Goal: Task Accomplishment & Management: Complete application form

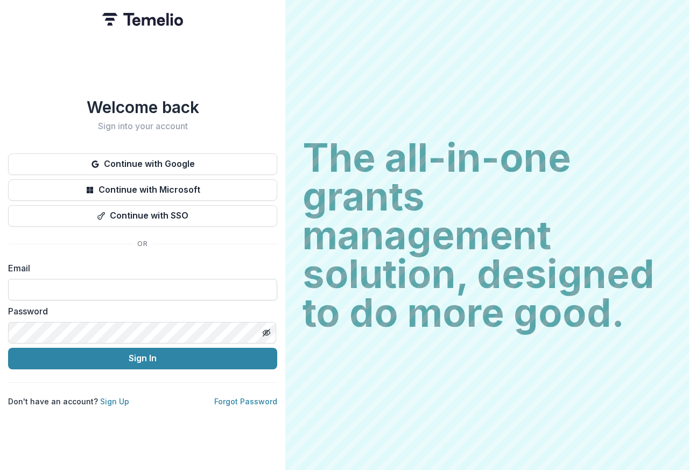
click at [92, 282] on input at bounding box center [142, 290] width 269 height 22
type input "**********"
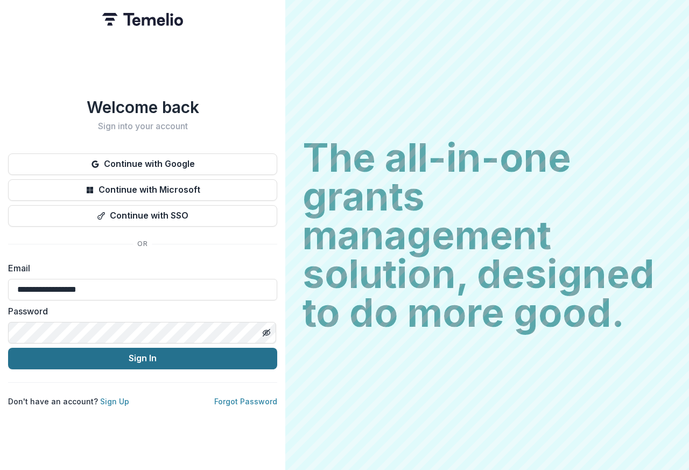
click at [140, 360] on button "Sign In" at bounding box center [142, 359] width 269 height 22
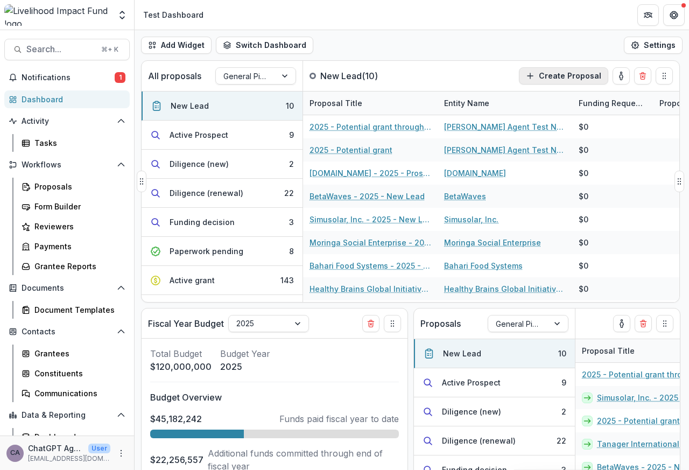
click at [549, 77] on button "Create Proposal" at bounding box center [563, 75] width 89 height 17
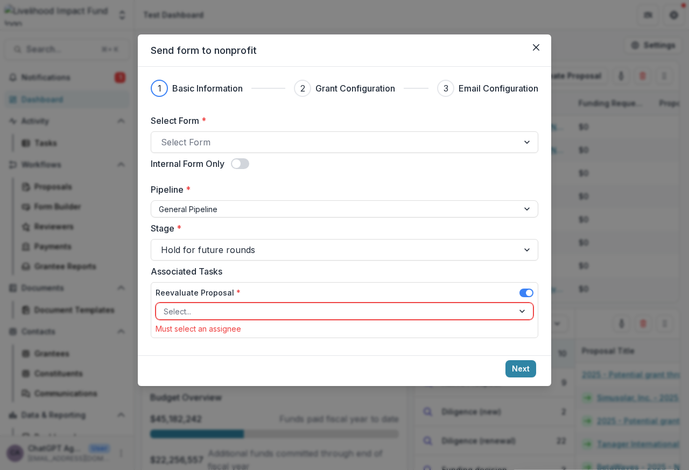
click at [515, 56] on header "Send form to nonprofit" at bounding box center [344, 50] width 413 height 32
click at [536, 48] on icon "Close" at bounding box center [536, 47] width 6 height 6
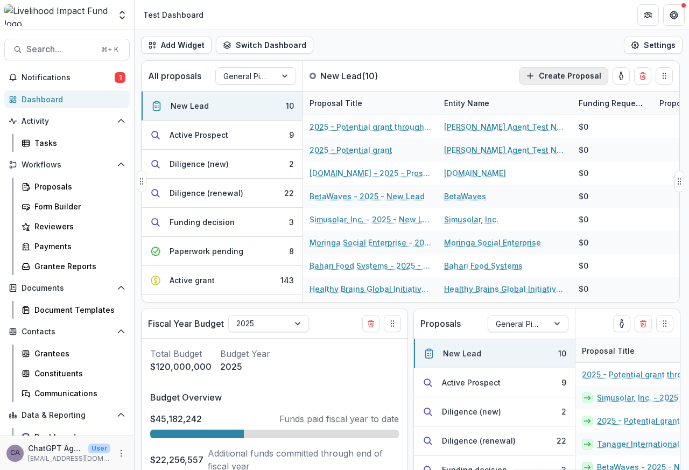
click at [540, 77] on button "Create Proposal" at bounding box center [563, 75] width 89 height 17
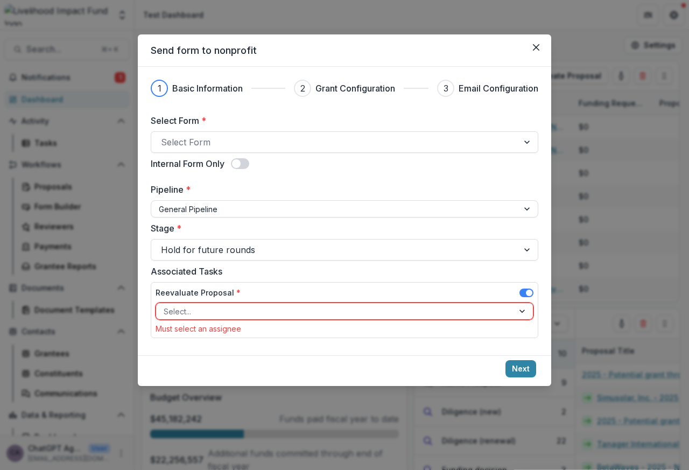
click at [571, 77] on div "Send form to nonprofit 1 Basic Information 2 Grant Configuration 3 Email Config…" at bounding box center [344, 235] width 689 height 470
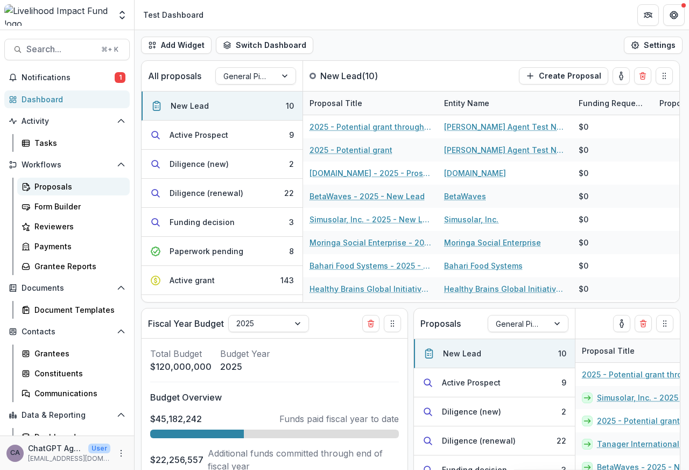
click at [43, 188] on div "Proposals" at bounding box center [77, 186] width 87 height 11
click at [550, 77] on button "Create Proposal" at bounding box center [563, 75] width 89 height 17
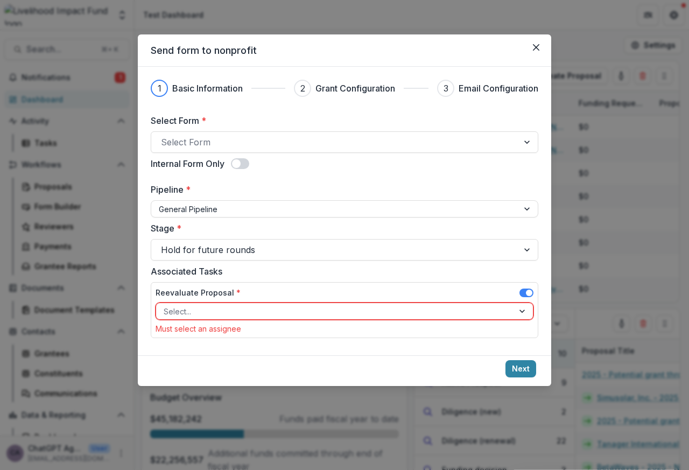
click at [566, 76] on div "Send form to nonprofit 1 Basic Information 2 Grant Configuration 3 Email Config…" at bounding box center [344, 235] width 689 height 470
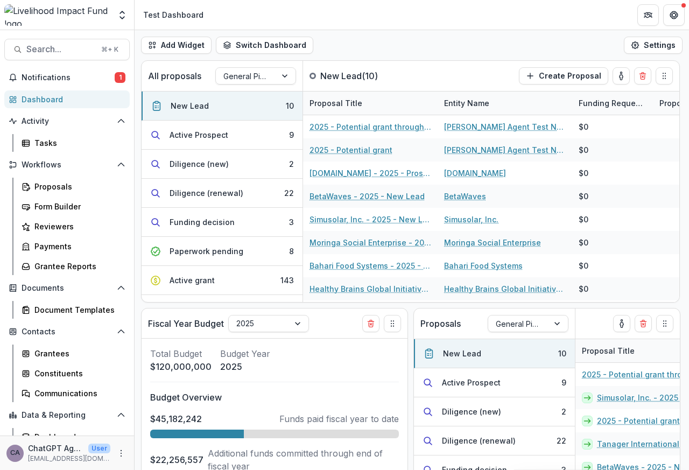
click at [566, 76] on div "Send form to nonprofit 1 Basic Information 2 Grant Configuration 3 Email Config…" at bounding box center [344, 235] width 689 height 470
click at [55, 186] on div "Proposals" at bounding box center [77, 186] width 87 height 11
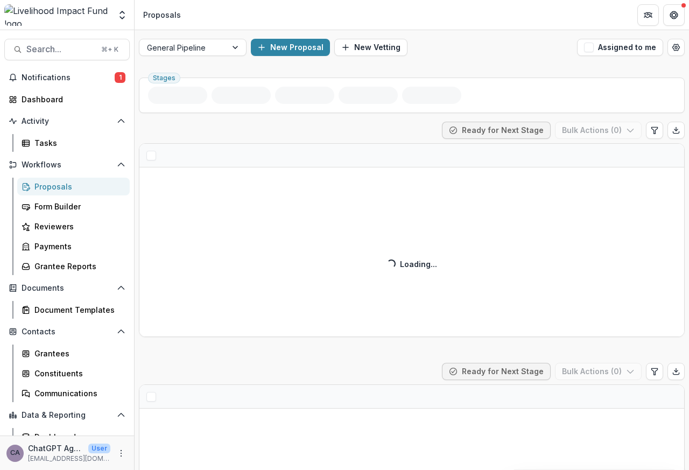
click at [51, 187] on div "Proposals" at bounding box center [77, 186] width 87 height 11
click at [284, 48] on button "New Proposal" at bounding box center [290, 47] width 79 height 17
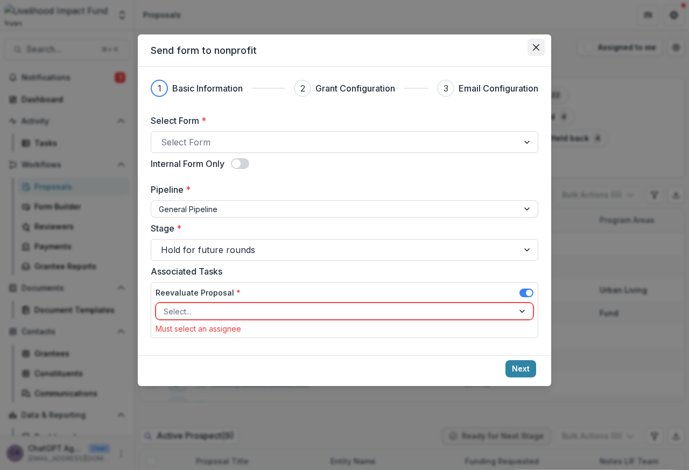
click at [537, 48] on icon "Close" at bounding box center [536, 47] width 6 height 6
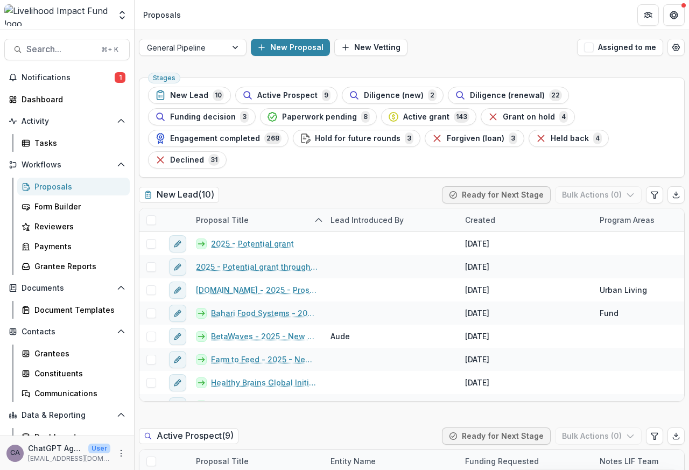
click at [537, 49] on div "New Proposal New Vetting" at bounding box center [412, 47] width 322 height 17
click at [283, 48] on button "New Proposal" at bounding box center [290, 47] width 79 height 17
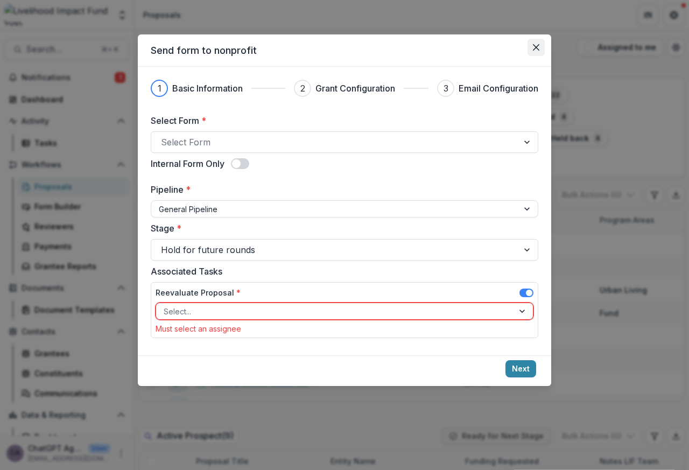
click at [537, 50] on icon "Close" at bounding box center [536, 47] width 6 height 6
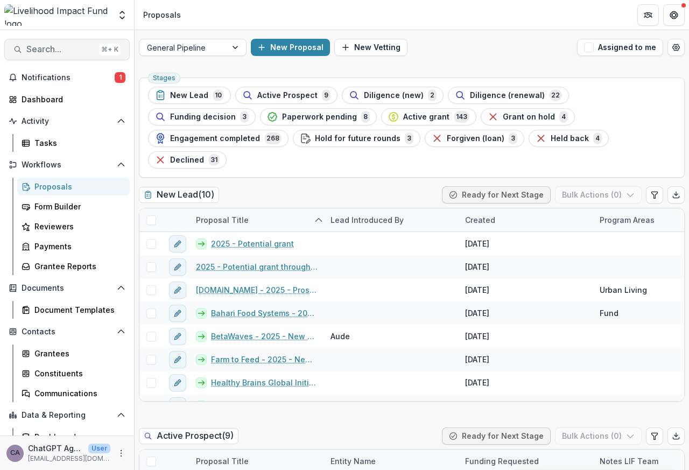
click at [47, 50] on span "Search..." at bounding box center [60, 49] width 68 height 10
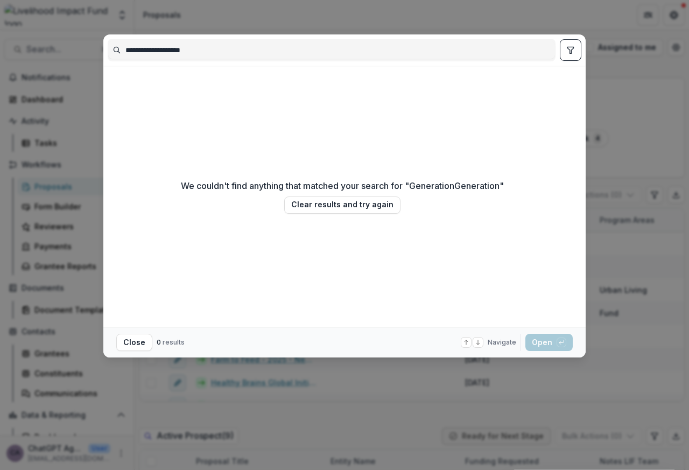
type input "**********"
click at [143, 80] on div "We couldn't find anything that matched your search for " GenerationGeneration "…" at bounding box center [342, 196] width 469 height 252
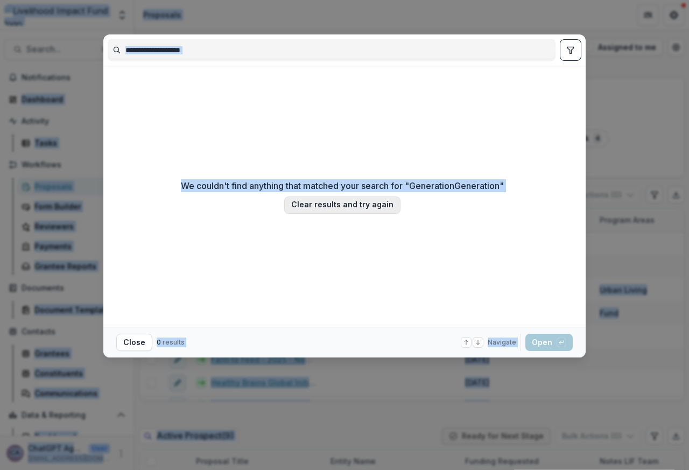
click at [343, 207] on button "Clear results and try again" at bounding box center [342, 204] width 116 height 17
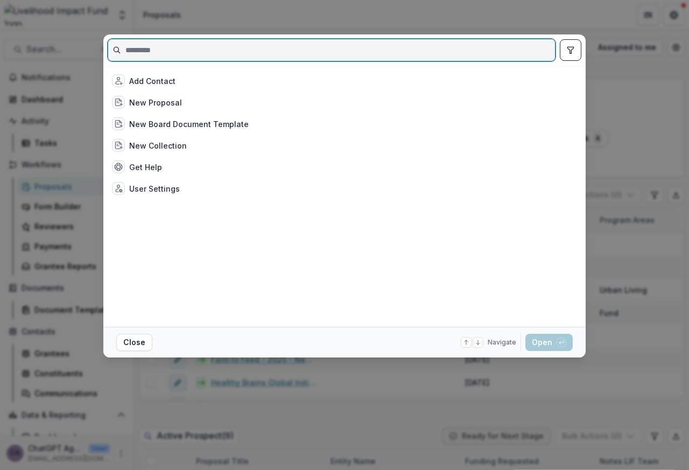
click at [151, 51] on input at bounding box center [331, 49] width 447 height 17
paste input "**********"
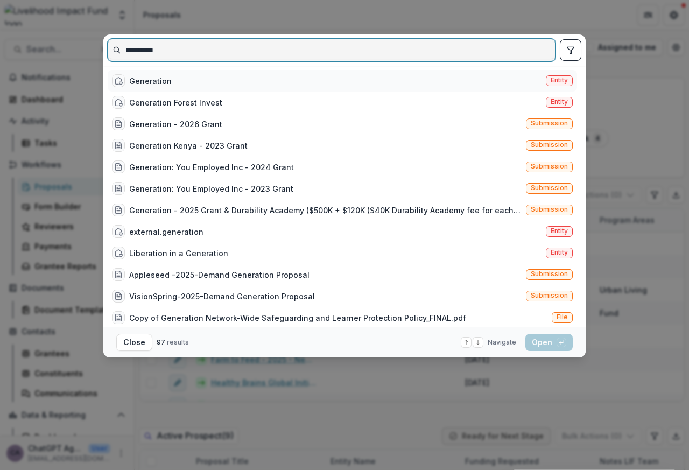
type input "**********"
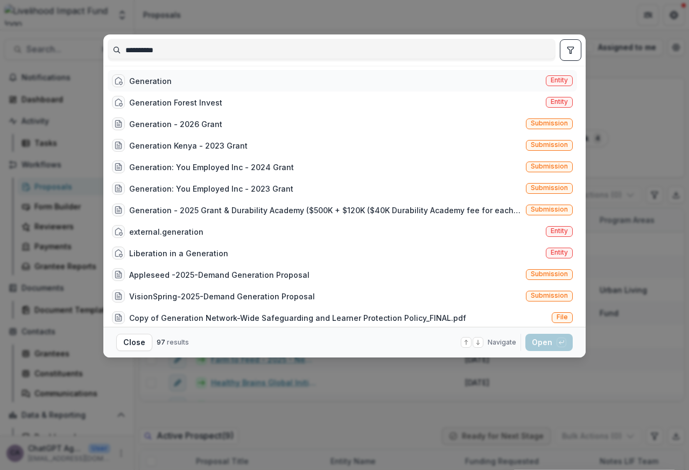
click at [136, 81] on div "Generation" at bounding box center [150, 80] width 42 height 11
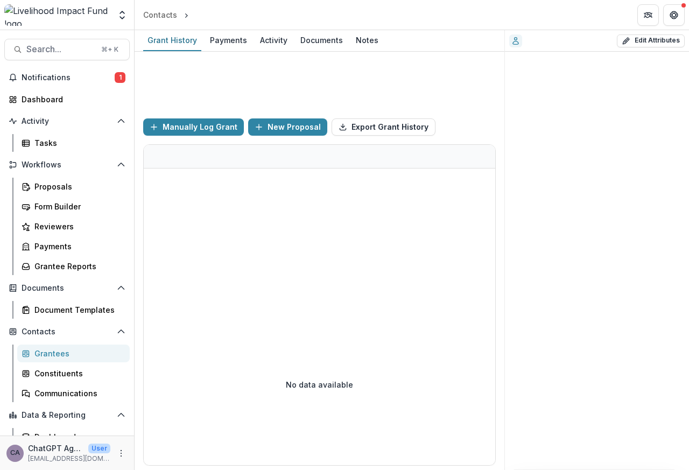
click at [136, 81] on div "Funds Awarded $0 Funds Paid $0 Manually Log Grant New Proposal Export Grant His…" at bounding box center [319, 261] width 370 height 418
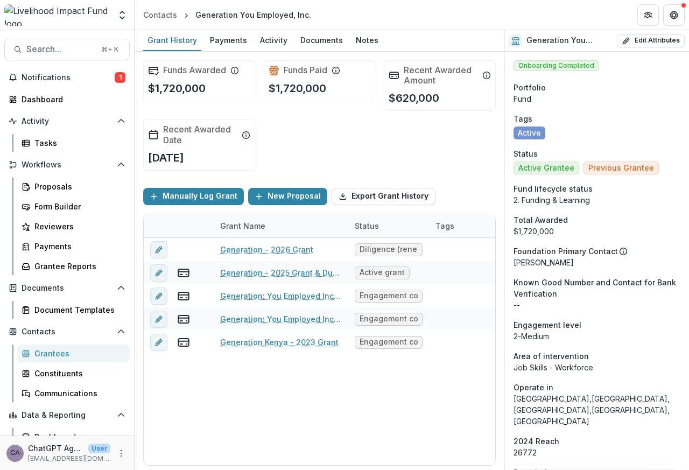
click at [289, 126] on div "Funds Awarded $1,720,000 Funds Paid $1,720,000 Recent Awarded Amount $620,000 R…" at bounding box center [319, 115] width 352 height 127
click at [282, 196] on button "New Proposal" at bounding box center [287, 196] width 79 height 17
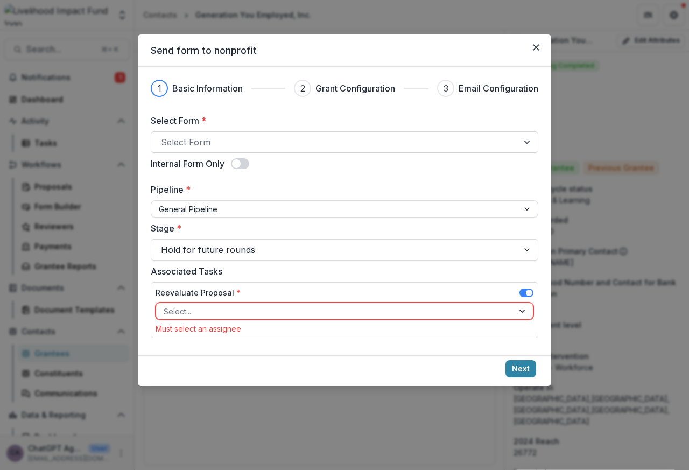
click at [195, 145] on div at bounding box center [335, 141] width 348 height 15
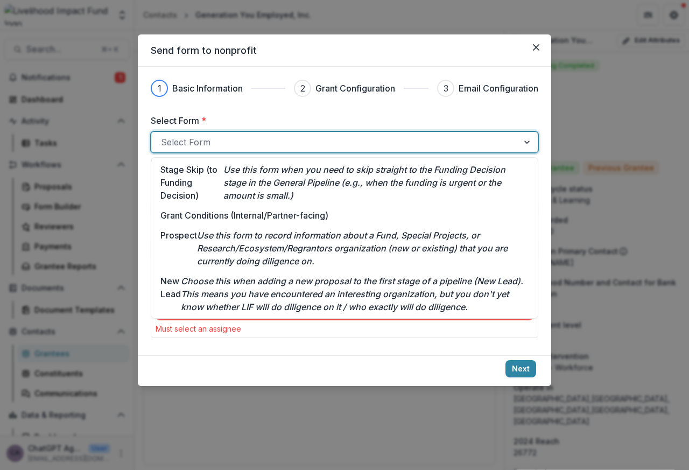
scroll to position [119, 0]
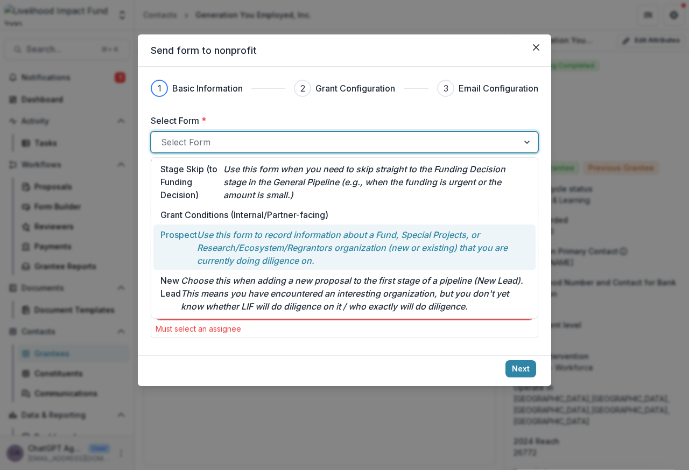
click at [187, 235] on p "Prospect" at bounding box center [178, 247] width 37 height 39
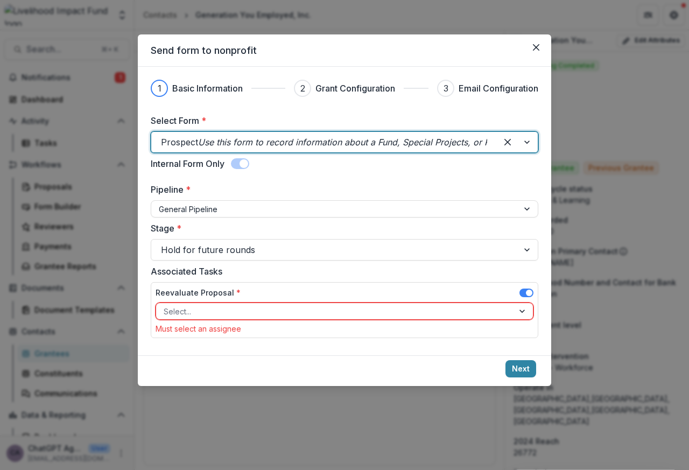
click at [236, 167] on span at bounding box center [240, 163] width 18 height 11
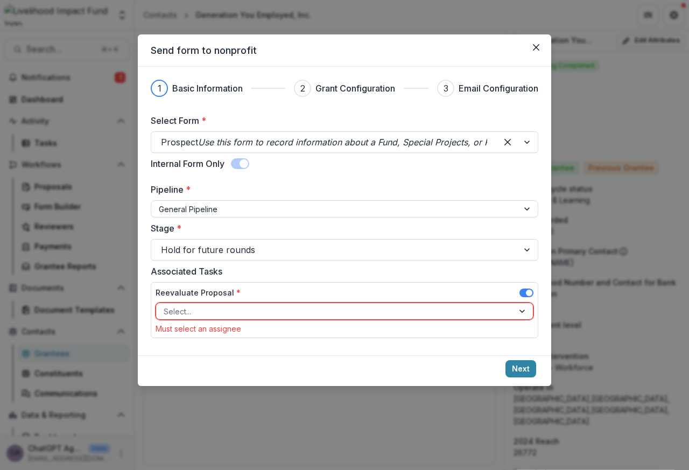
click at [178, 237] on div "Stage * Hold for future rounds" at bounding box center [344, 241] width 387 height 39
click at [527, 250] on div at bounding box center [527, 249] width 19 height 20
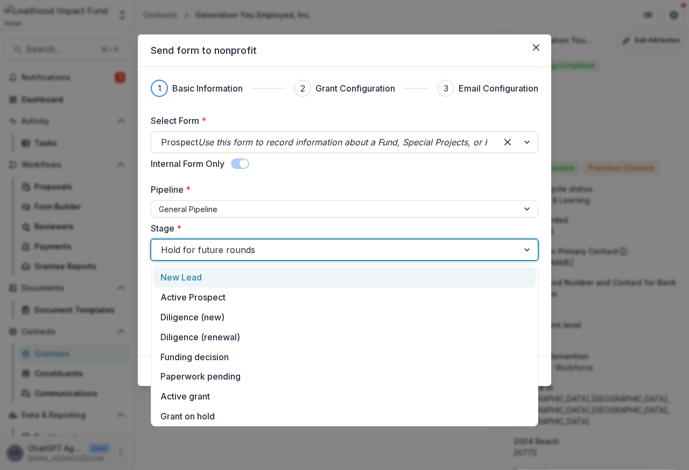
click at [189, 250] on div at bounding box center [335, 249] width 348 height 15
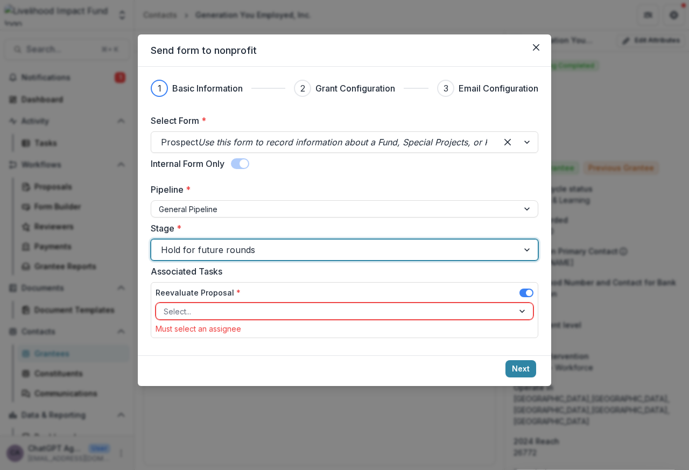
click at [528, 251] on div at bounding box center [527, 249] width 19 height 20
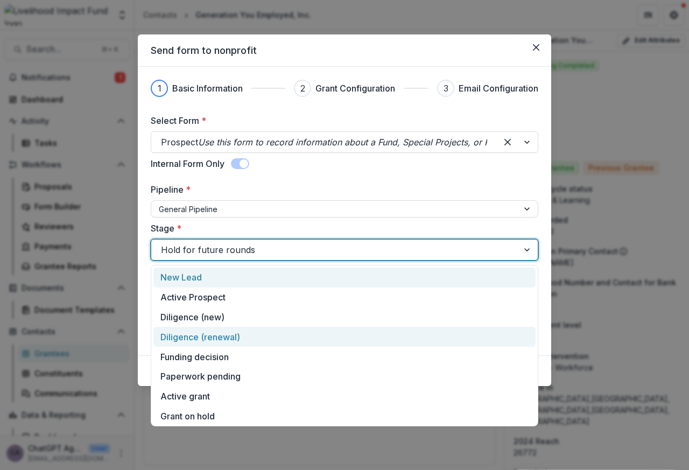
click at [204, 336] on div "Diligence (renewal)" at bounding box center [344, 337] width 382 height 20
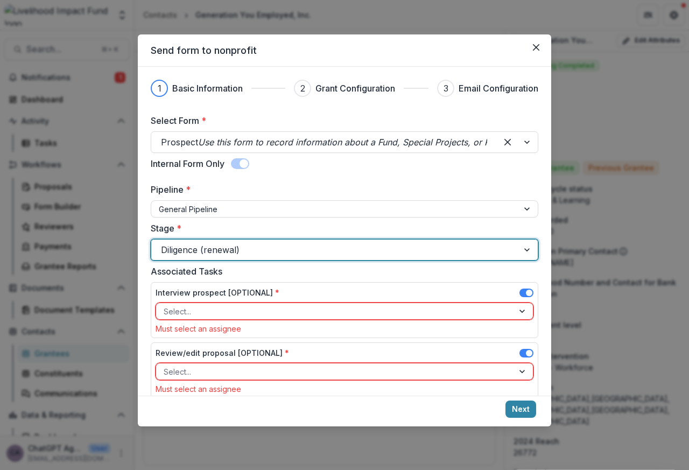
click at [519, 294] on span at bounding box center [526, 292] width 14 height 9
click at [519, 363] on div at bounding box center [522, 371] width 19 height 16
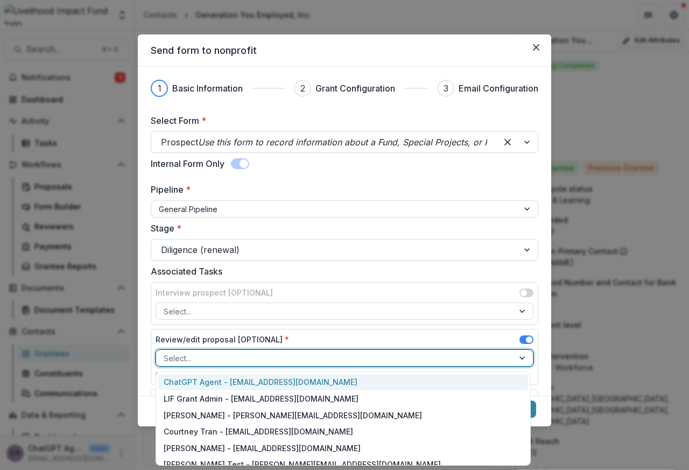
click at [520, 294] on span at bounding box center [523, 292] width 6 height 6
click at [519, 341] on div "Associated Tasks Interview prospect [OPTIONAL] Select... Review/edit proposal […" at bounding box center [344, 357] width 387 height 185
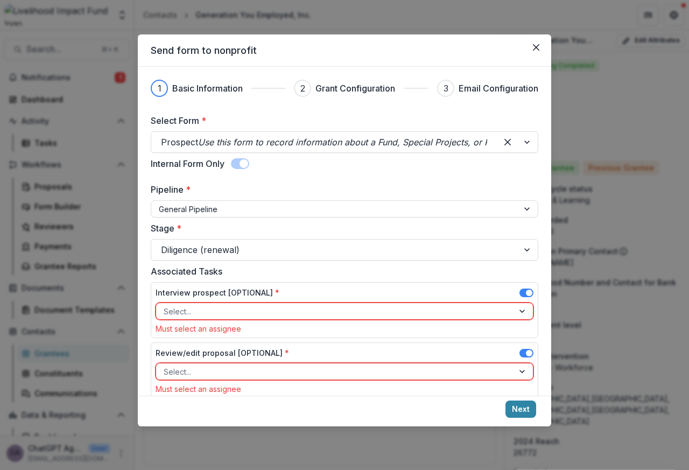
click at [519, 294] on span at bounding box center [526, 292] width 14 height 9
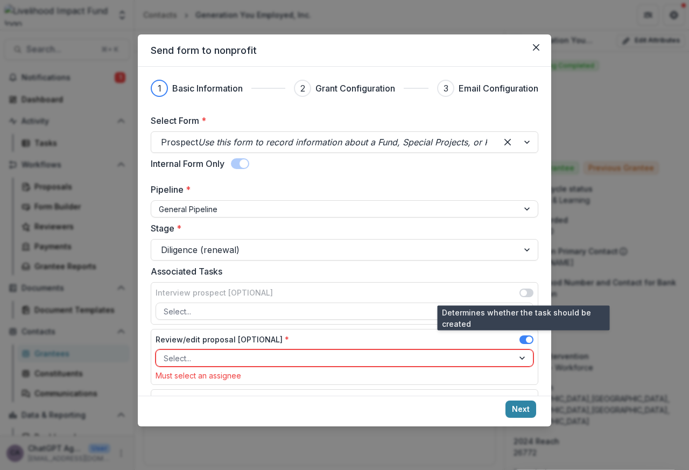
click at [520, 294] on span at bounding box center [523, 292] width 6 height 6
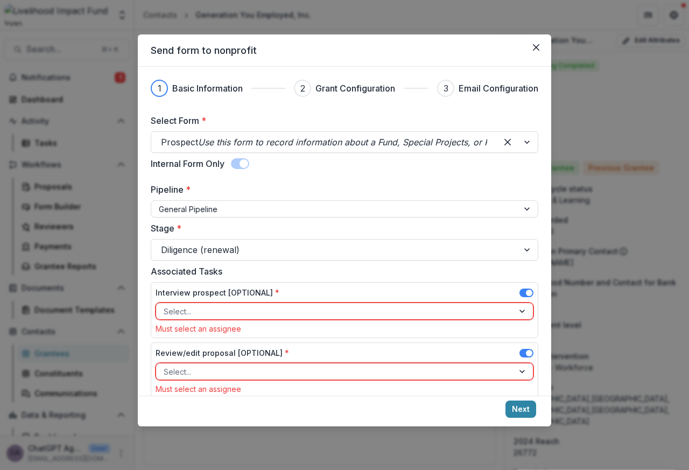
click at [519, 355] on span at bounding box center [526, 353] width 14 height 9
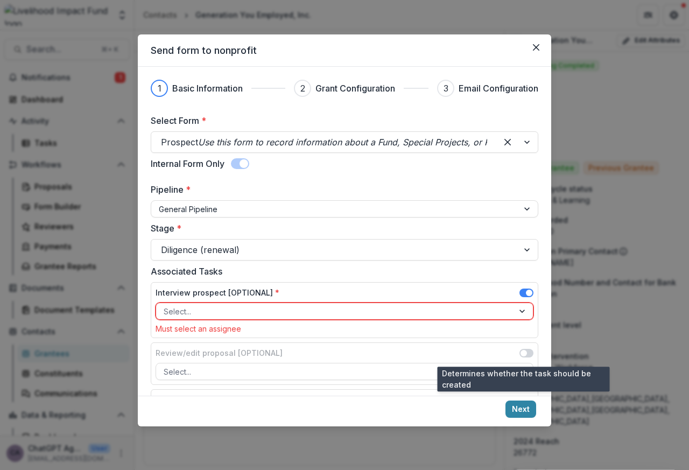
click at [520, 355] on span at bounding box center [523, 353] width 6 height 6
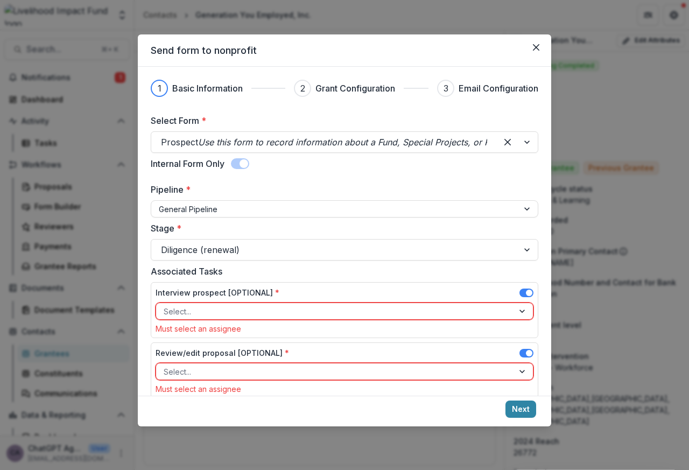
click at [519, 294] on span at bounding box center [526, 292] width 14 height 9
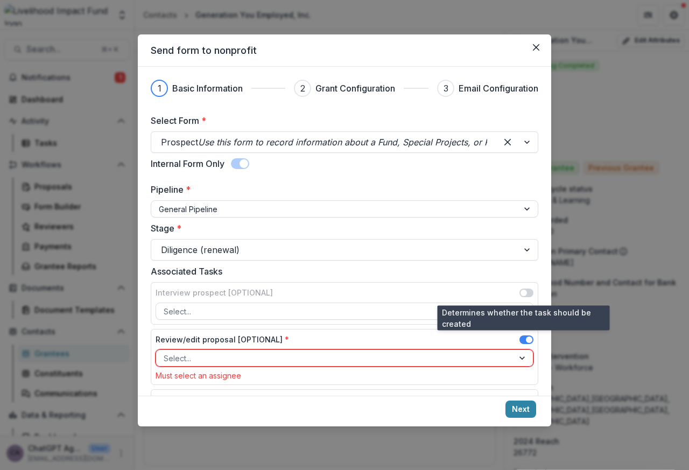
click at [520, 294] on span at bounding box center [523, 292] width 6 height 6
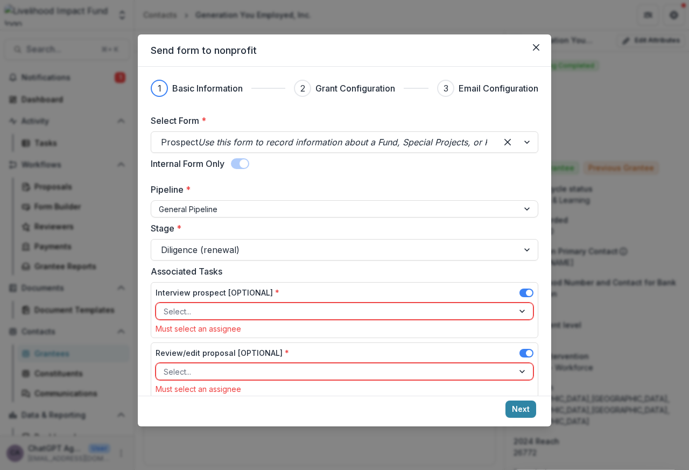
click at [178, 317] on div at bounding box center [335, 310] width 342 height 13
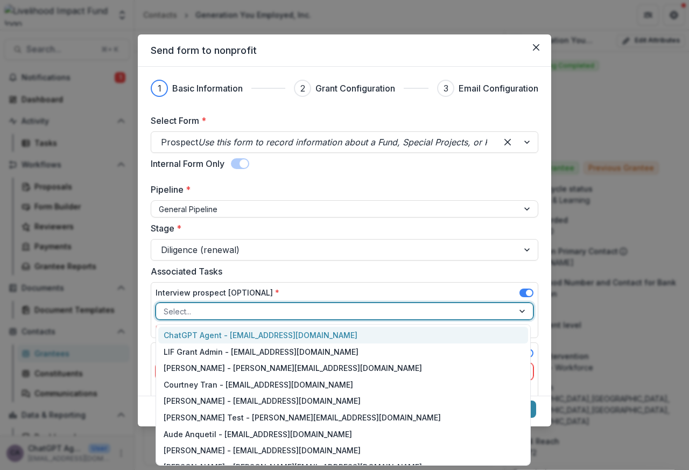
click at [207, 336] on div "ChatGPT Agent - chatgpt@lifund.org" at bounding box center [343, 335] width 370 height 17
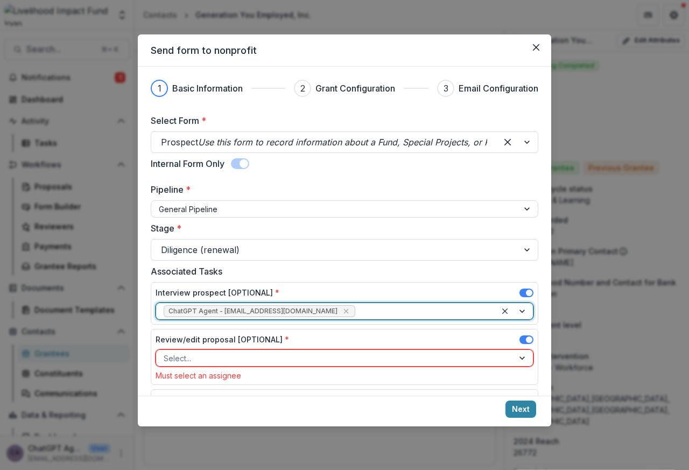
click at [178, 359] on div at bounding box center [335, 357] width 342 height 13
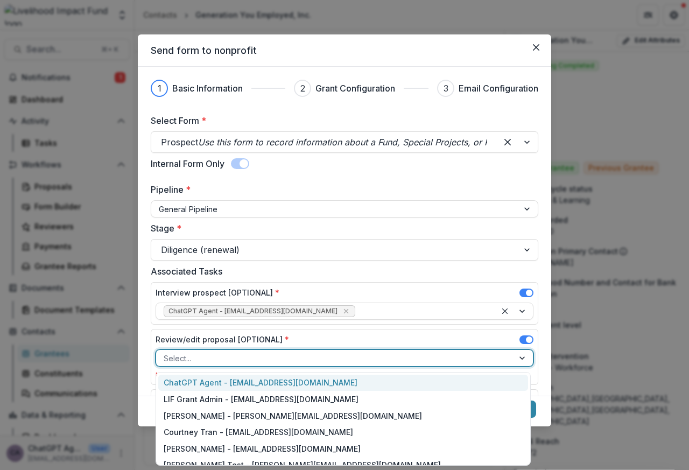
click at [203, 384] on div "ChatGPT Agent - chatgpt@lifund.org" at bounding box center [343, 382] width 370 height 17
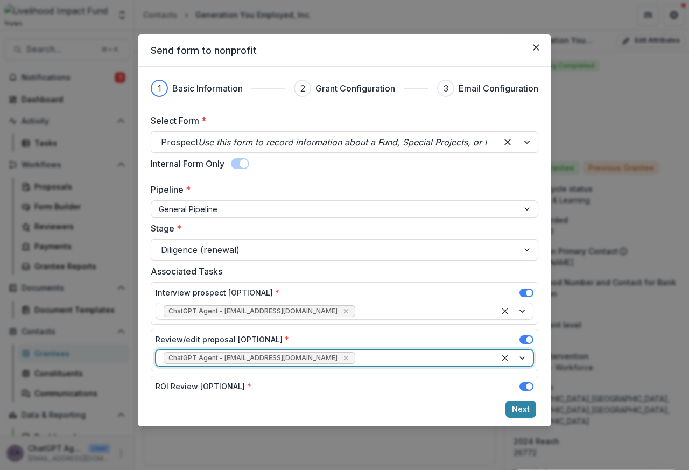
click at [224, 384] on label "ROI Review [OPTIONAL] *" at bounding box center [203, 385] width 96 height 11
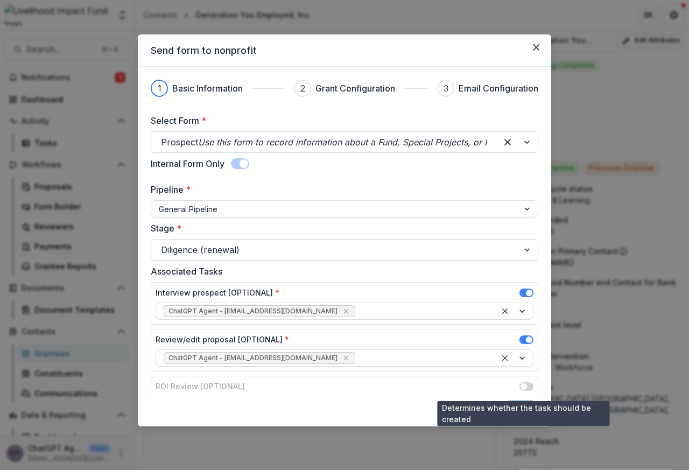
click at [520, 384] on span at bounding box center [523, 386] width 6 height 6
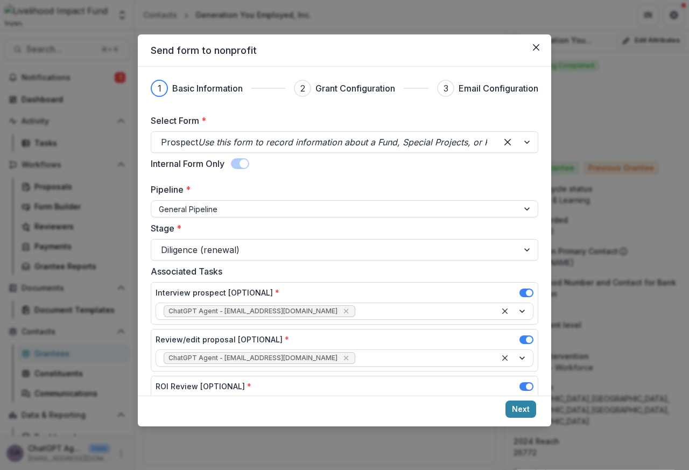
click at [502, 407] on footer "Next" at bounding box center [344, 410] width 413 height 31
click at [517, 408] on button "Next" at bounding box center [520, 408] width 31 height 17
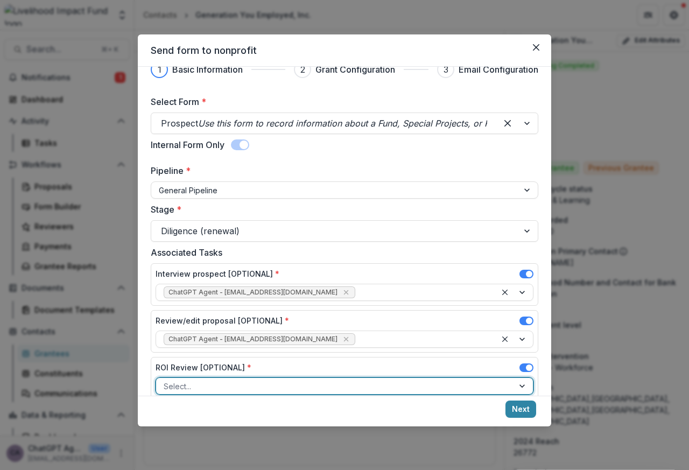
click at [519, 368] on span at bounding box center [526, 367] width 14 height 9
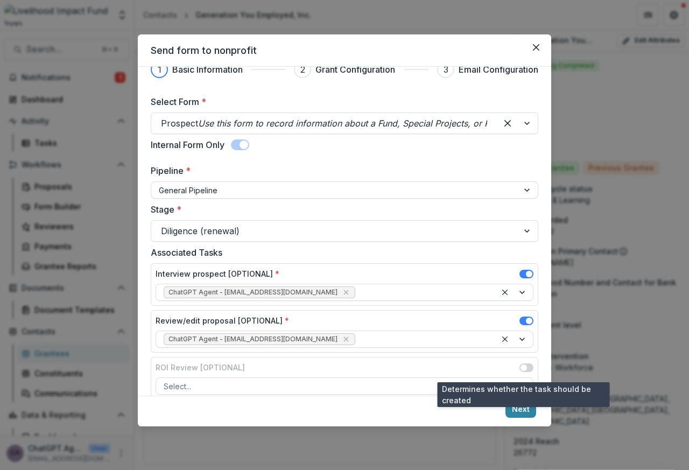
click at [526, 373] on span at bounding box center [526, 369] width 14 height 13
click at [519, 412] on button "Next" at bounding box center [520, 408] width 31 height 17
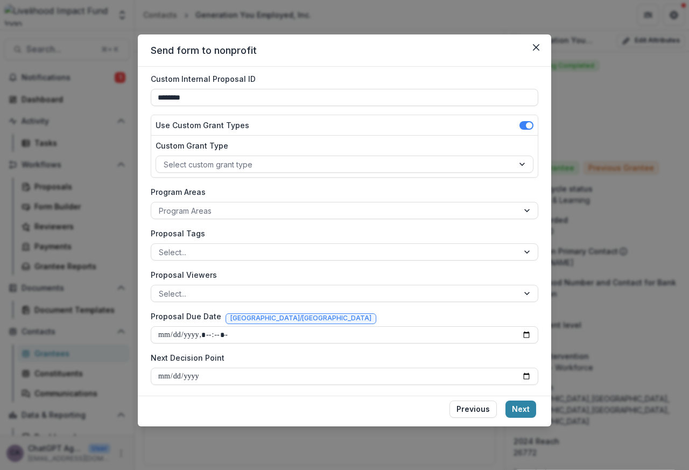
scroll to position [125, 0]
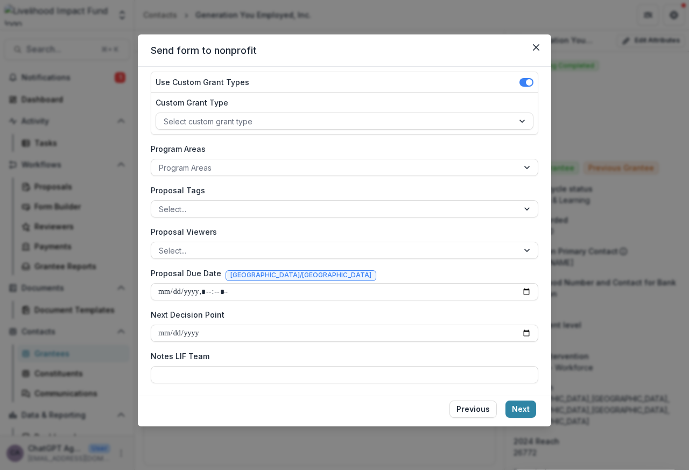
click at [185, 137] on div "**********" at bounding box center [344, 186] width 387 height 394
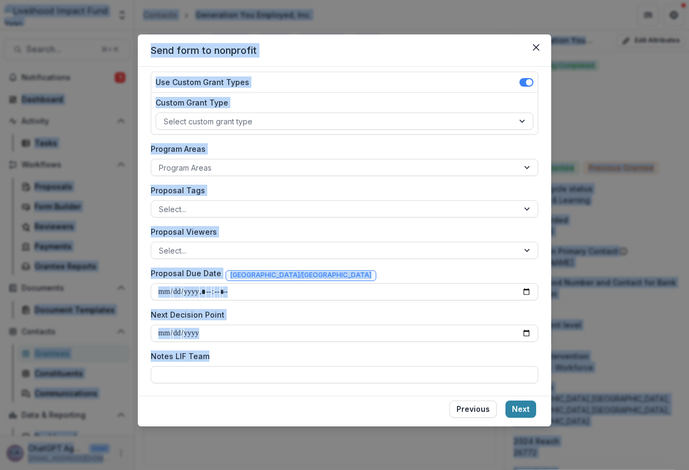
scroll to position [0, 0]
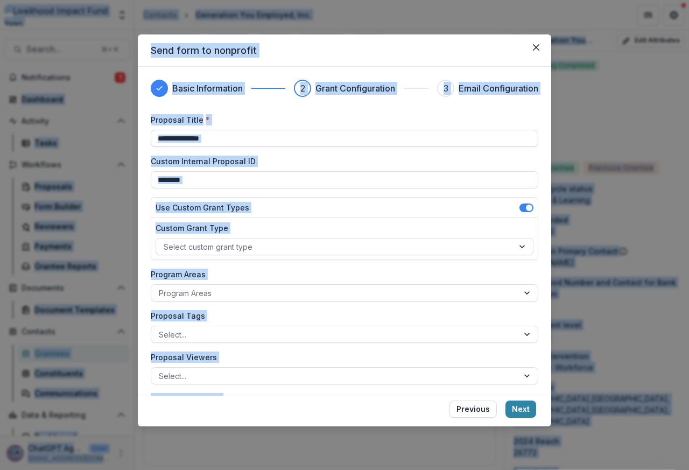
click at [176, 139] on input "**********" at bounding box center [344, 138] width 387 height 17
paste input "**********"
type input "**********"
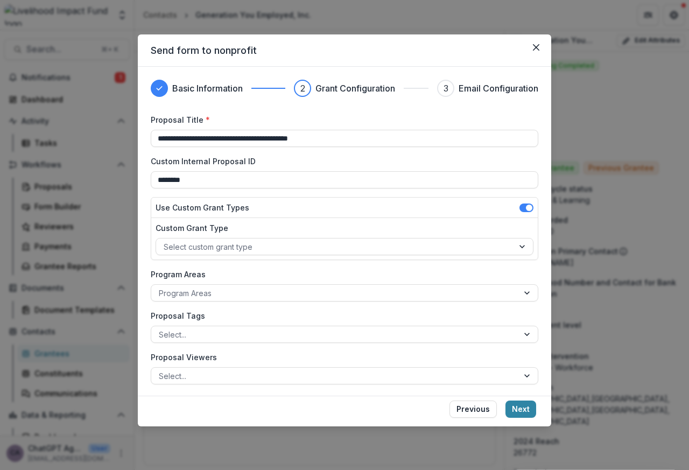
scroll to position [125, 0]
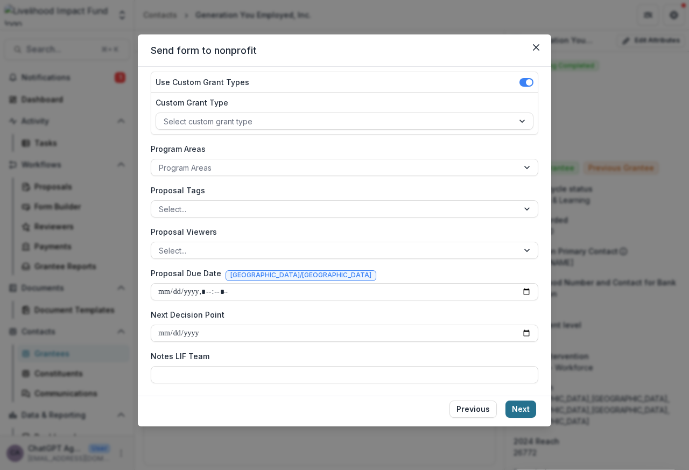
click at [518, 412] on button "Next" at bounding box center [520, 408] width 31 height 17
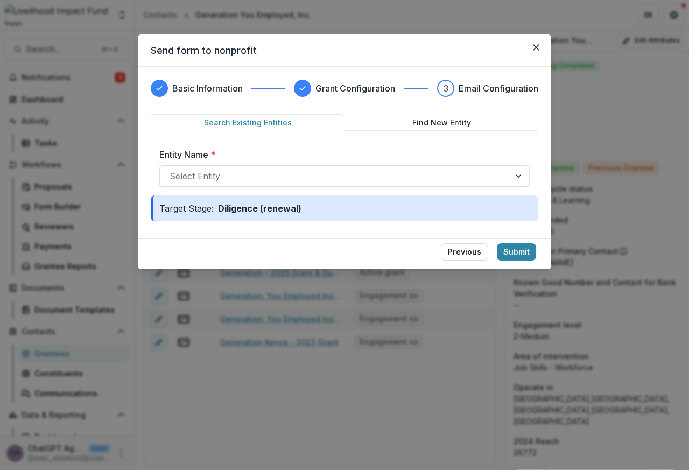
click at [115, 178] on div "Send form to nonprofit Basic Information Grant Configuration 3 Email Configurat…" at bounding box center [344, 235] width 689 height 470
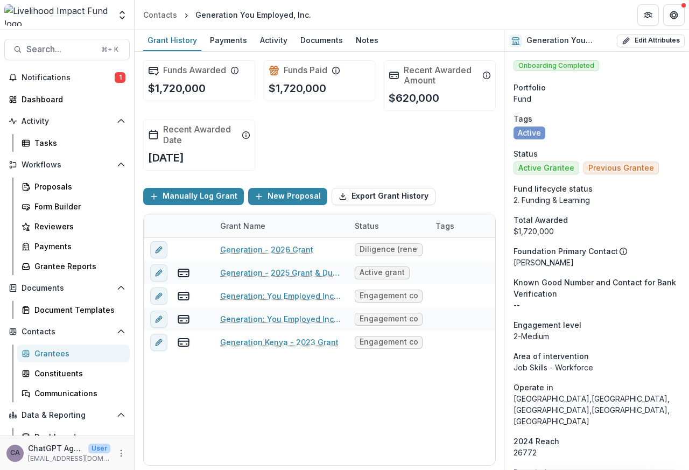
click at [198, 178] on div "Funds Awarded $1,720,000 Funds Paid $1,720,000 Recent Awarded Amount $620,000 R…" at bounding box center [319, 115] width 352 height 127
click at [284, 196] on button "New Proposal" at bounding box center [287, 196] width 79 height 17
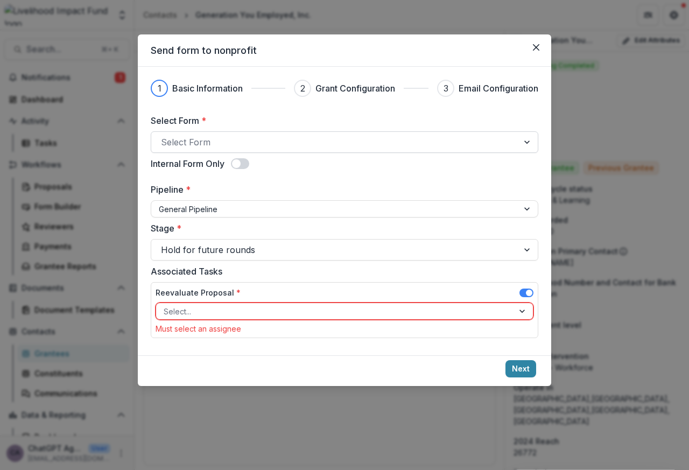
click at [184, 145] on div at bounding box center [335, 141] width 348 height 15
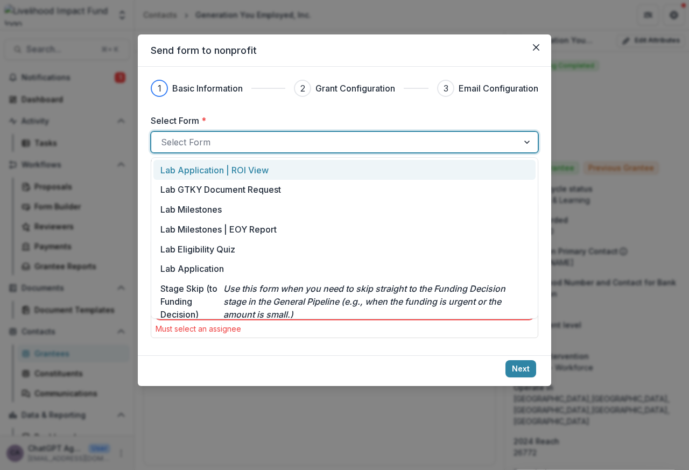
scroll to position [119, 0]
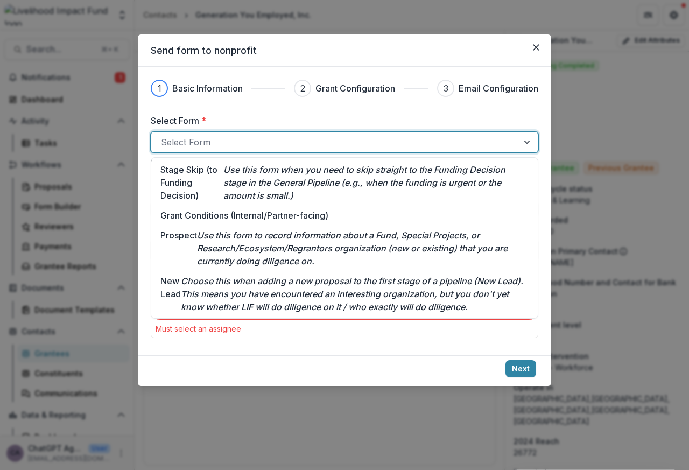
click at [191, 317] on div "Lab Application | ROI View Lab GTKY Document Request Lab Milestones Lab Milesto…" at bounding box center [344, 237] width 387 height 161
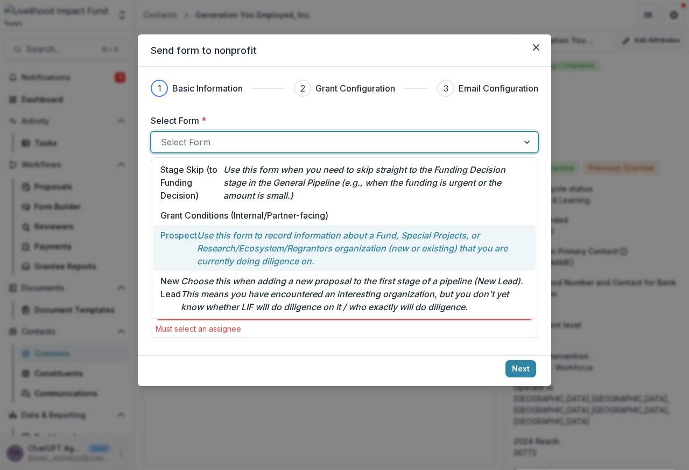
click at [168, 233] on p "Prospect" at bounding box center [178, 248] width 37 height 39
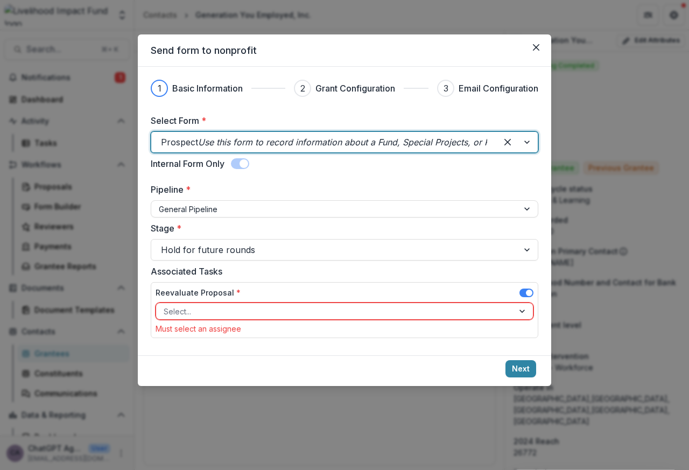
click at [239, 165] on span at bounding box center [240, 163] width 18 height 11
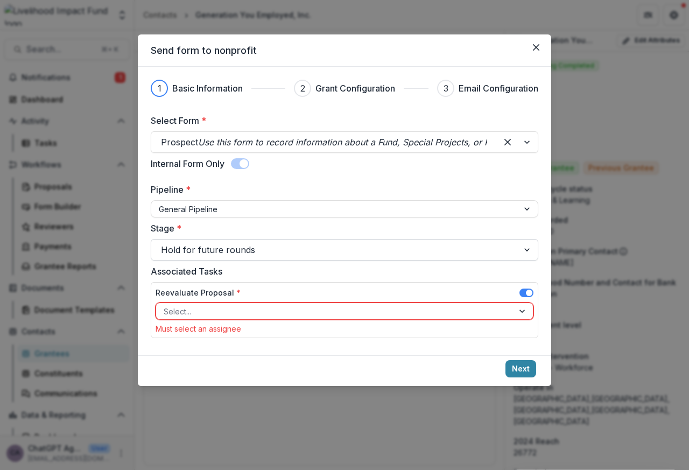
click at [205, 239] on div "Hold for future rounds" at bounding box center [344, 250] width 387 height 22
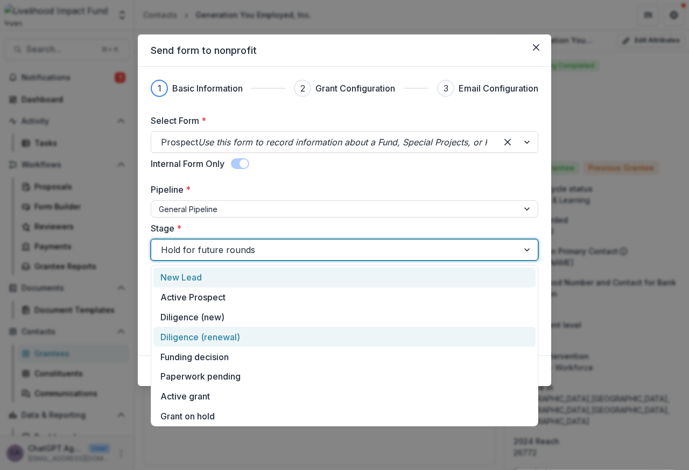
click at [186, 332] on div "Diligence (renewal)" at bounding box center [344, 337] width 382 height 20
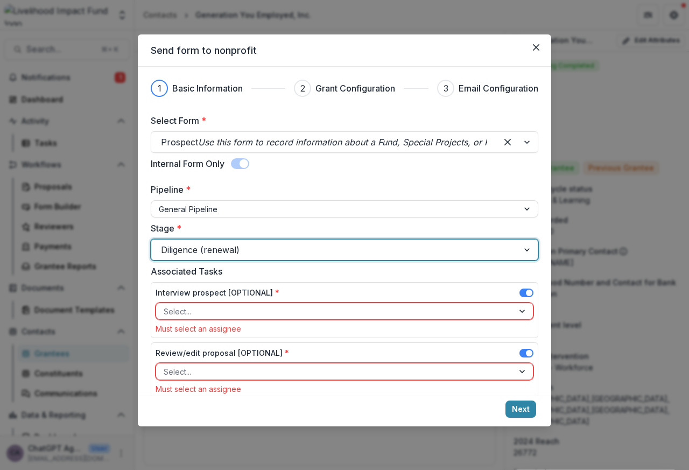
click at [520, 293] on span at bounding box center [526, 292] width 14 height 9
click at [520, 363] on div at bounding box center [522, 371] width 19 height 16
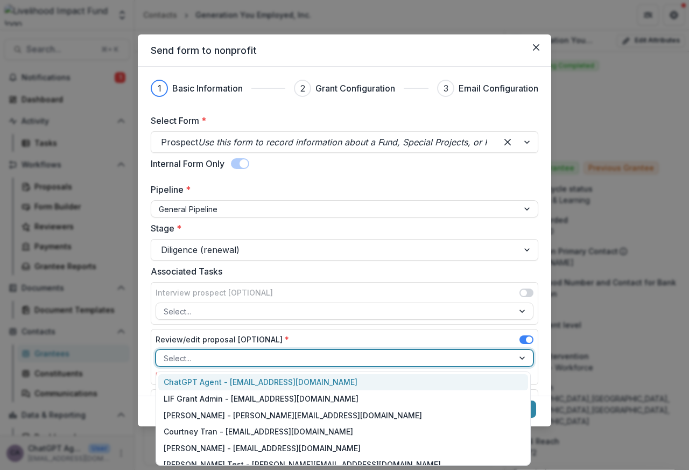
click at [520, 341] on span at bounding box center [526, 339] width 14 height 9
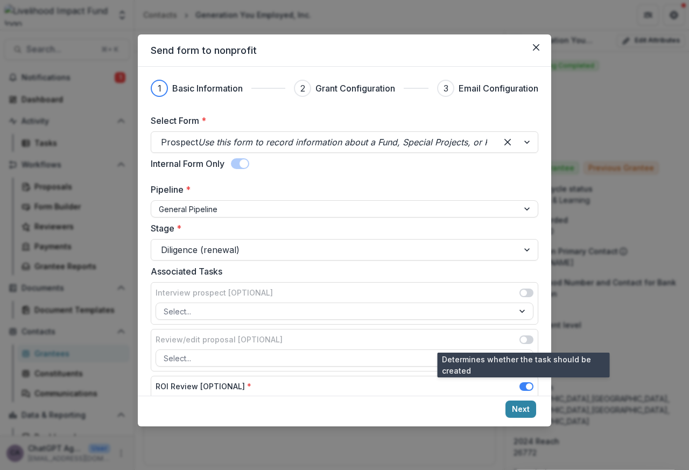
click at [118, 384] on div "Send form to nonprofit 1 Basic Information 2 Grant Configuration 3 Email Config…" at bounding box center [344, 235] width 689 height 470
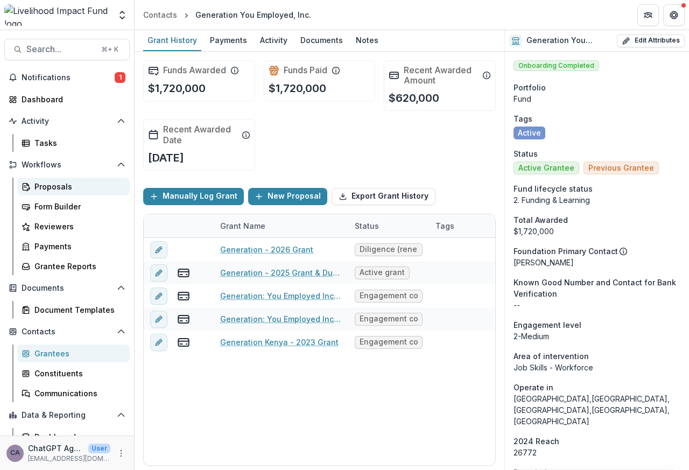
click at [55, 188] on div "Proposals" at bounding box center [77, 186] width 87 height 11
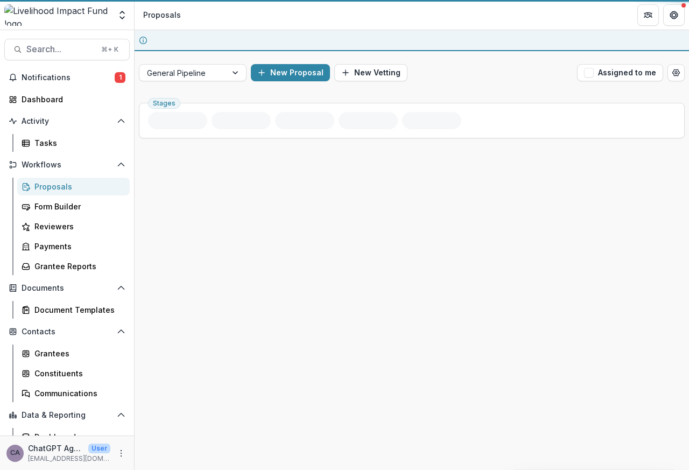
click at [54, 188] on div "Proposals" at bounding box center [77, 186] width 87 height 11
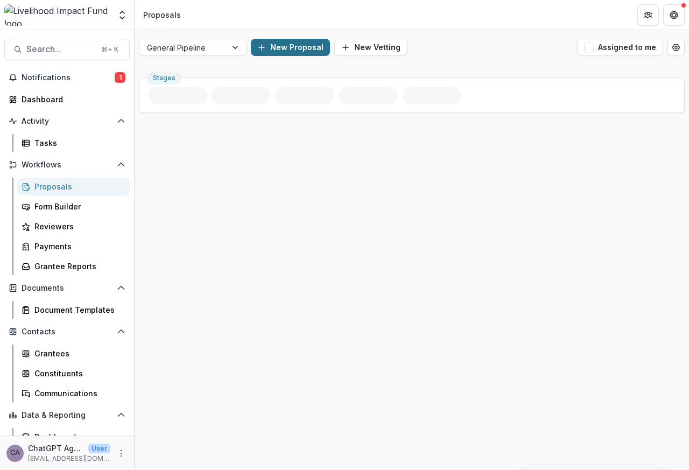
click at [277, 48] on button "New Proposal" at bounding box center [290, 47] width 79 height 17
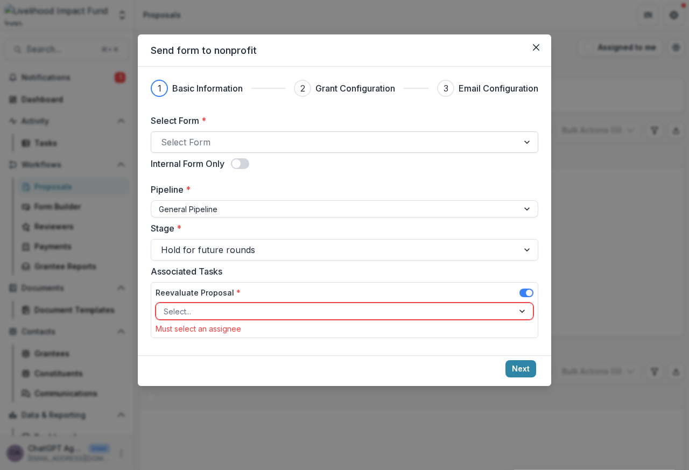
click at [179, 143] on div at bounding box center [335, 141] width 348 height 15
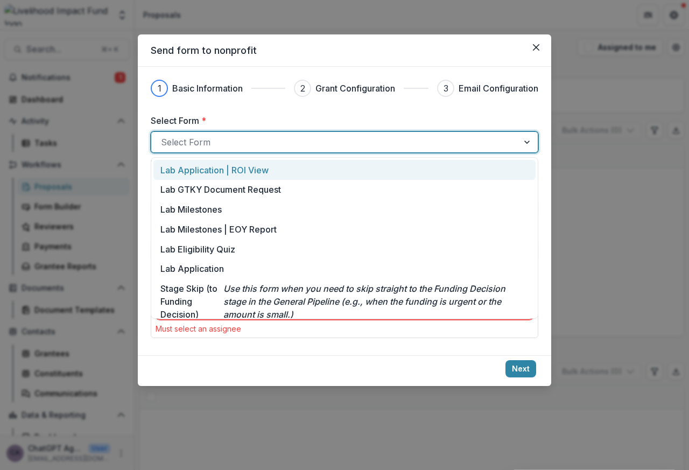
click at [518, 143] on div at bounding box center [527, 142] width 19 height 20
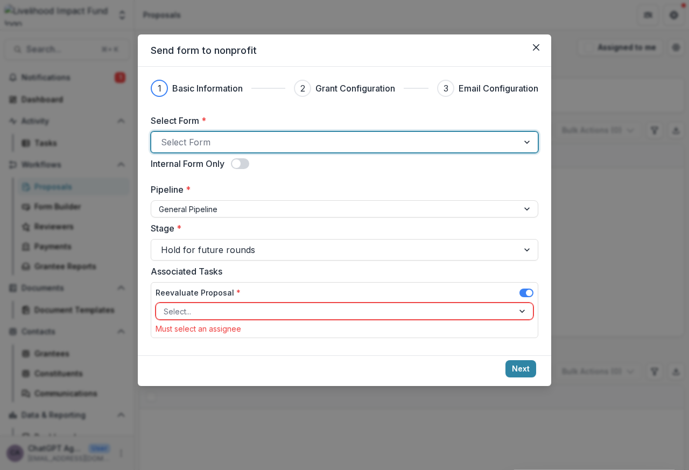
click at [518, 143] on div at bounding box center [527, 142] width 19 height 20
